Goal: Task Accomplishment & Management: Use online tool/utility

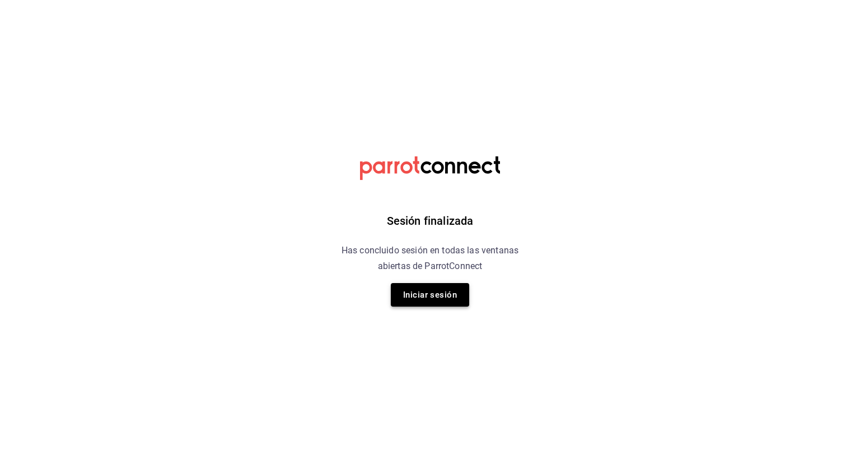
click at [438, 289] on button "Iniciar sesión" at bounding box center [430, 295] width 78 height 24
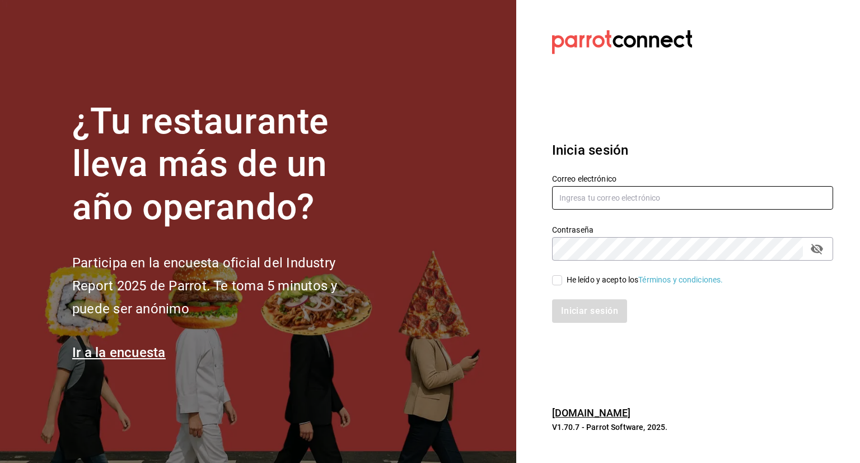
type input "[EMAIL_ADDRESS][DOMAIN_NAME]"
click at [559, 283] on input "He leído y acepto los Términos y condiciones." at bounding box center [557, 280] width 10 height 10
checkbox input "true"
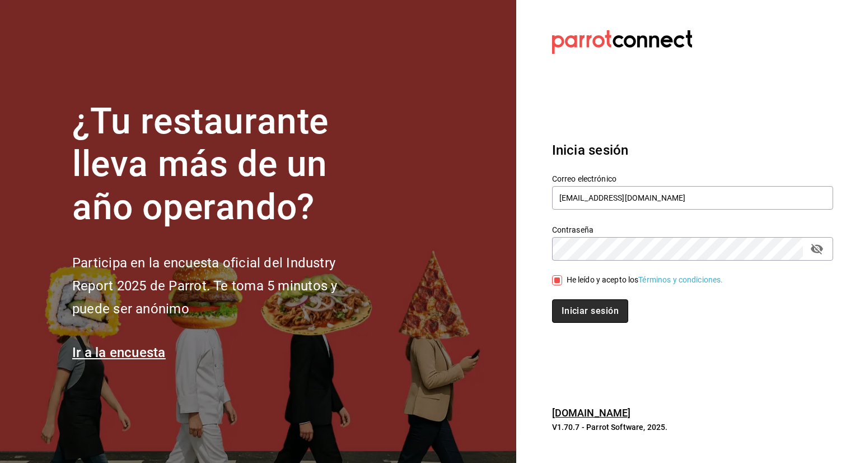
click at [578, 317] on button "Iniciar sesión" at bounding box center [590, 311] width 76 height 24
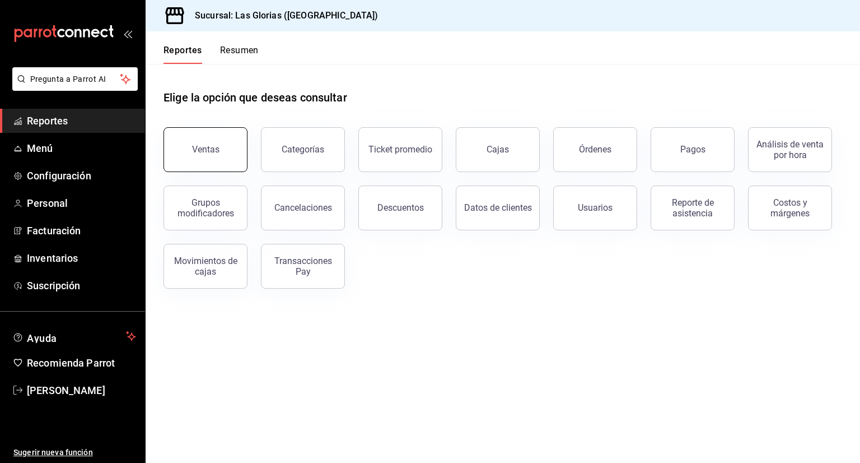
click at [195, 142] on button "Ventas" at bounding box center [206, 149] width 84 height 45
